Goal: Download file/media

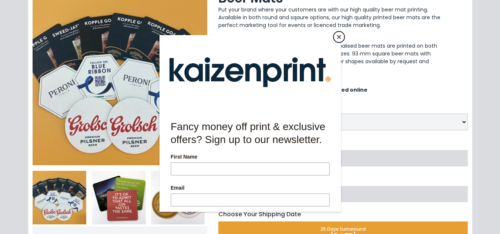
click at [338, 38] on button "Close" at bounding box center [338, 36] width 11 height 11
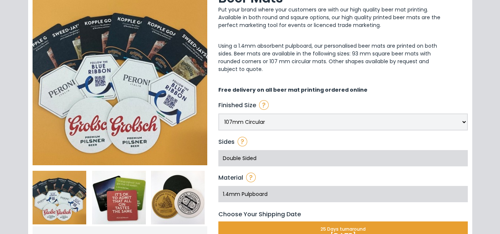
click at [460, 127] on select "107mm Circular 93mm Square With Rounded Corners" at bounding box center [342, 122] width 249 height 17
select select "522"
click at [218, 114] on select "107mm Circular 93mm Square With Rounded Corners" at bounding box center [342, 122] width 249 height 17
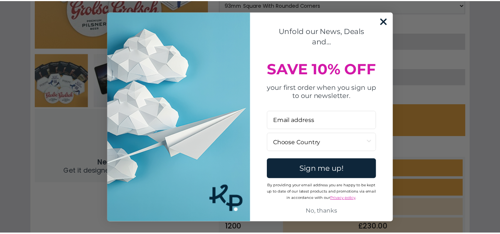
scroll to position [201, 0]
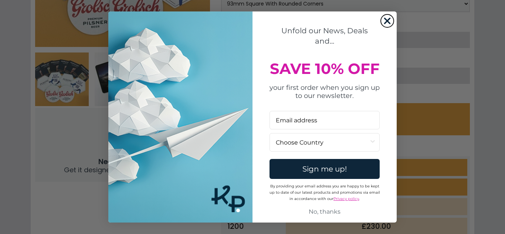
click at [390, 20] on circle "Close dialog" at bounding box center [387, 20] width 12 height 12
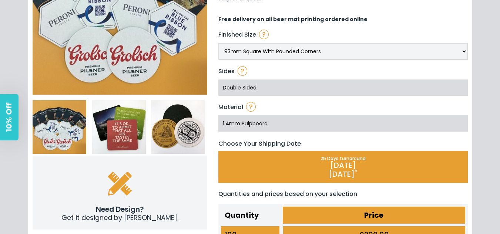
scroll to position [153, 0]
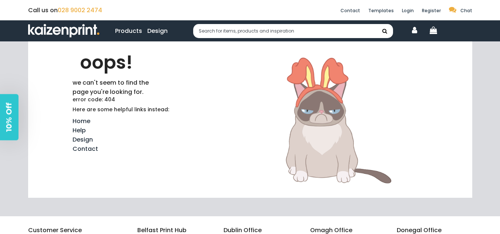
click at [161, 29] on link "Design" at bounding box center [157, 30] width 20 height 9
